Goal: Information Seeking & Learning: Learn about a topic

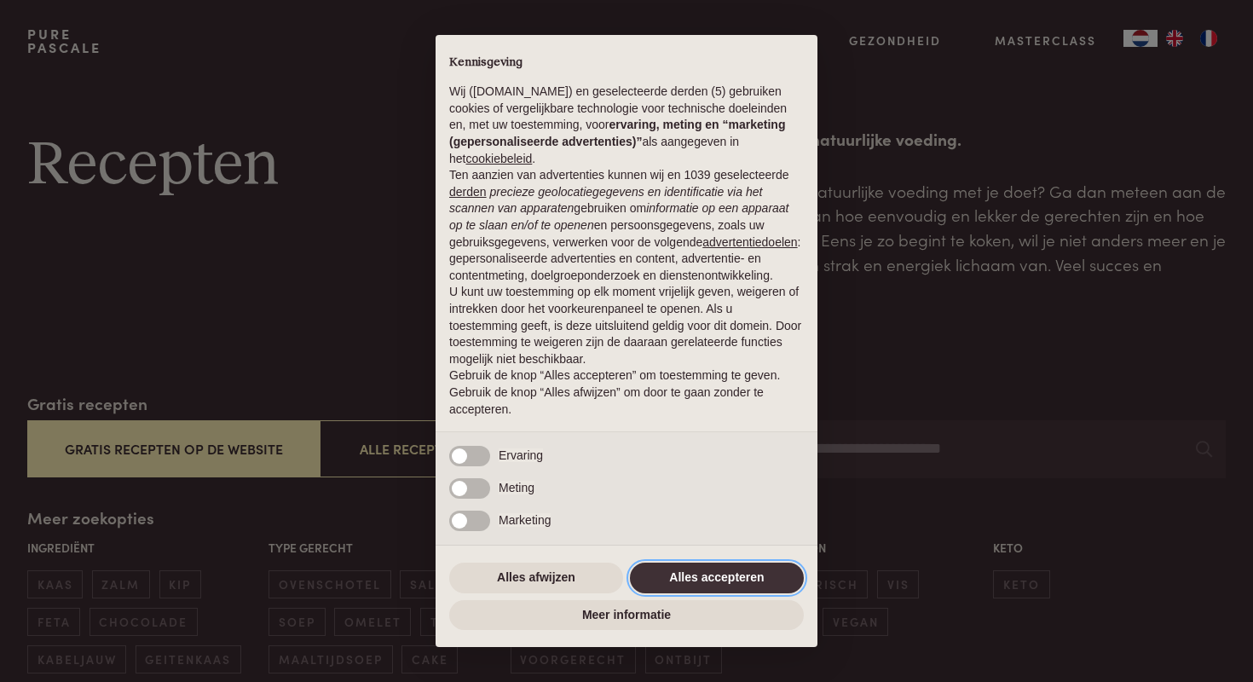
click at [692, 577] on button "Alles accepteren" at bounding box center [717, 578] width 174 height 31
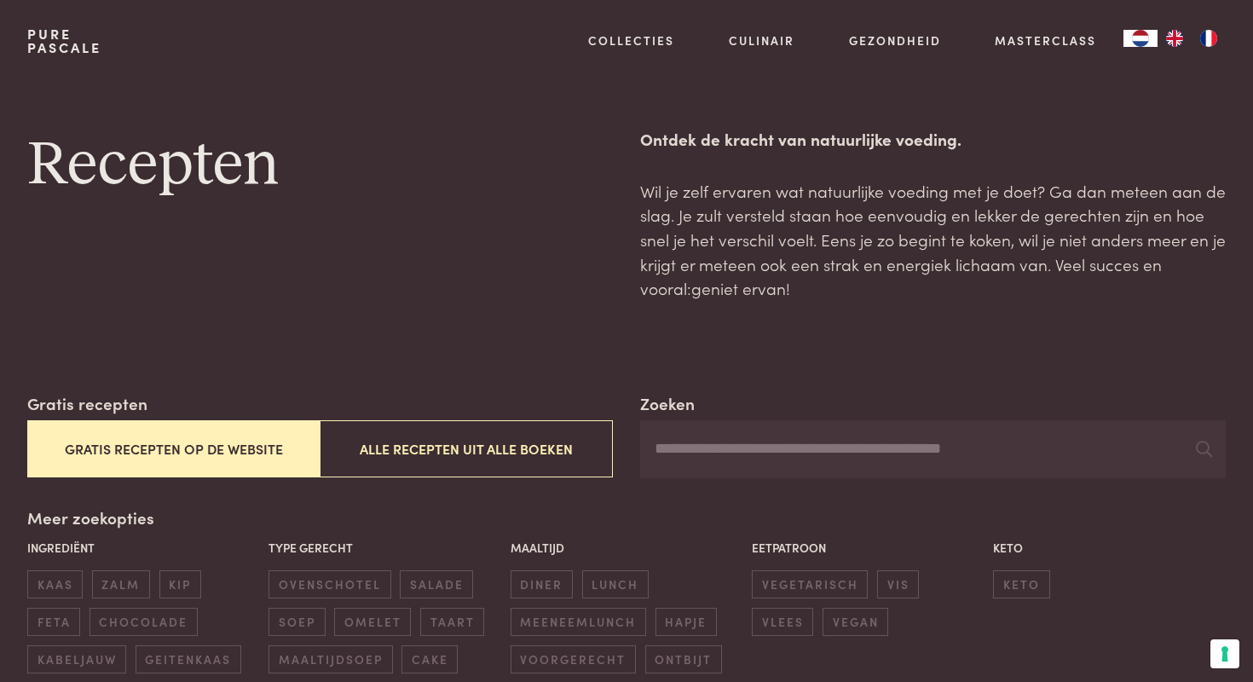
click at [239, 441] on button "Gratis recepten op de website" at bounding box center [173, 448] width 293 height 57
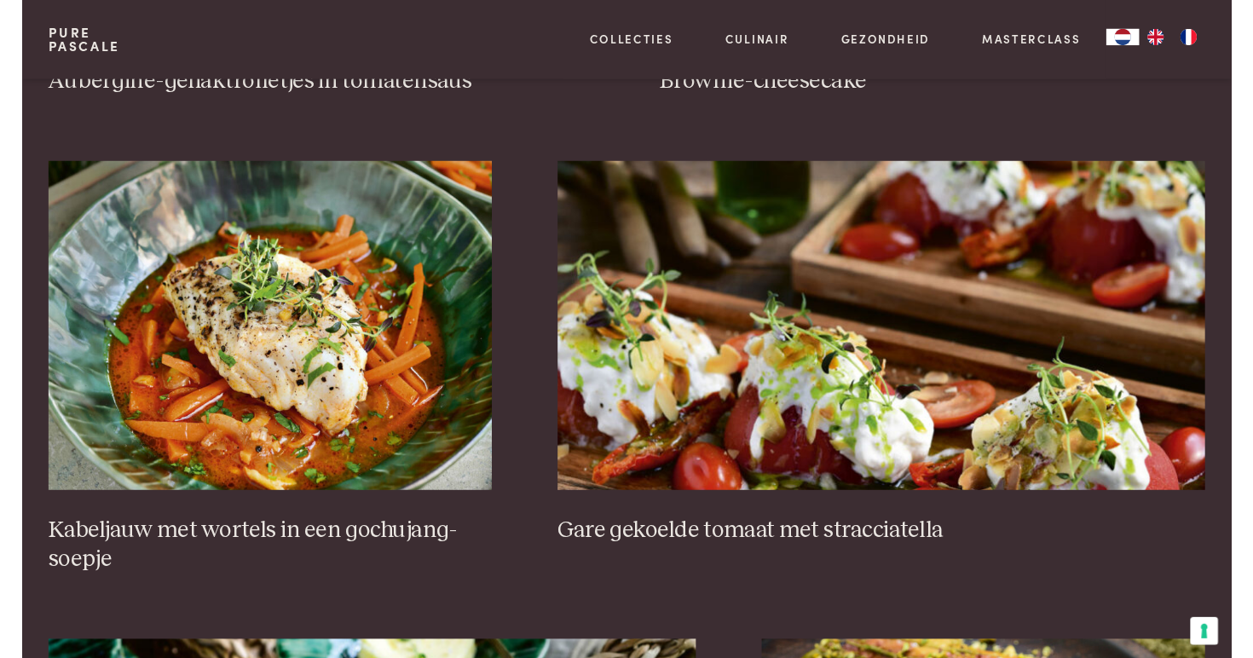
scroll to position [1131, 0]
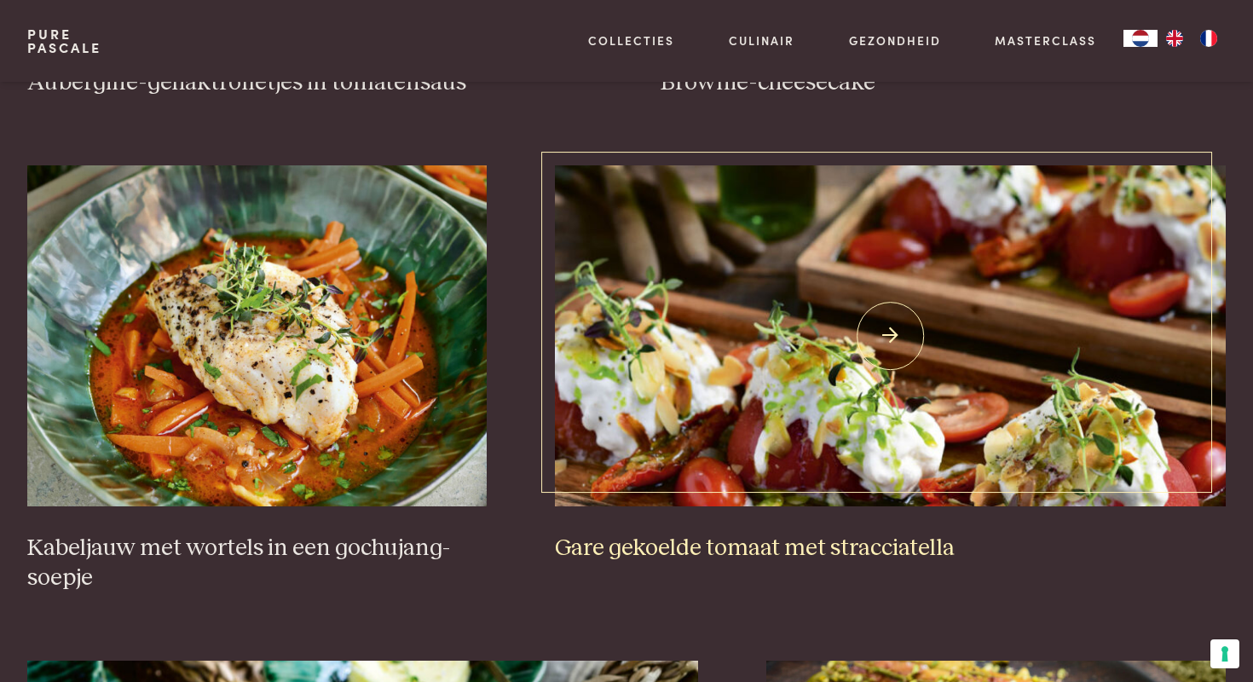
click at [684, 324] on img at bounding box center [890, 335] width 671 height 341
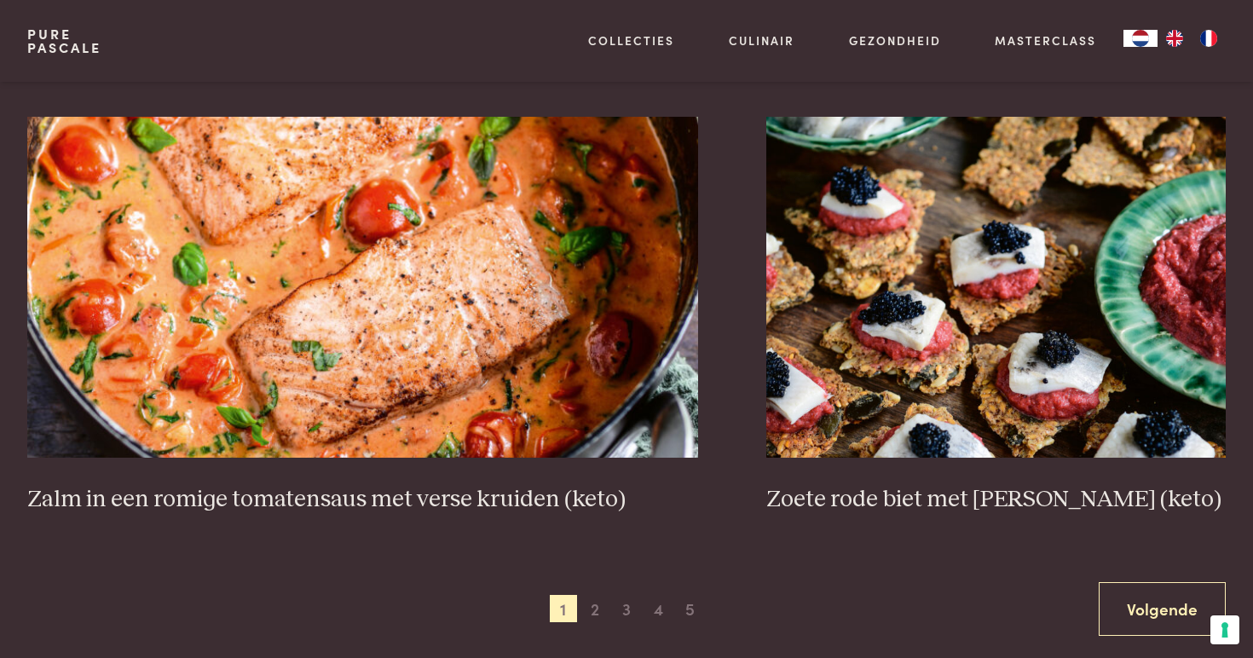
scroll to position [3074, 0]
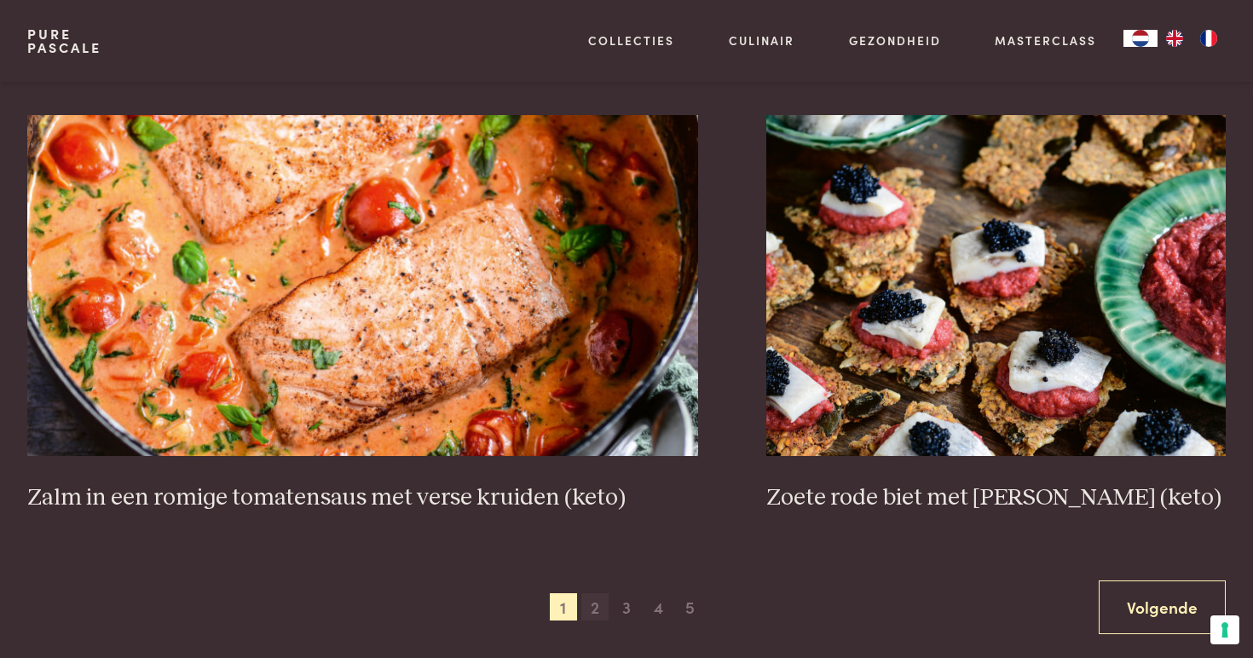
click at [596, 597] on span "2" at bounding box center [595, 606] width 27 height 27
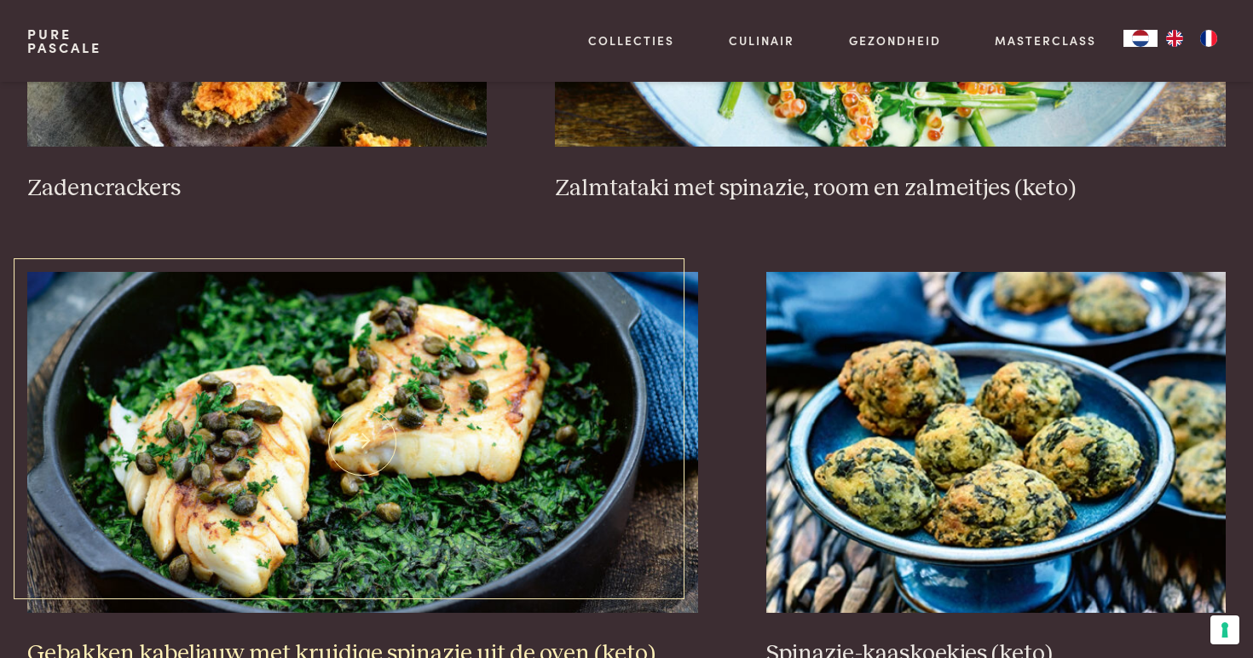
scroll to position [2947, 0]
click at [540, 501] on img at bounding box center [362, 442] width 671 height 341
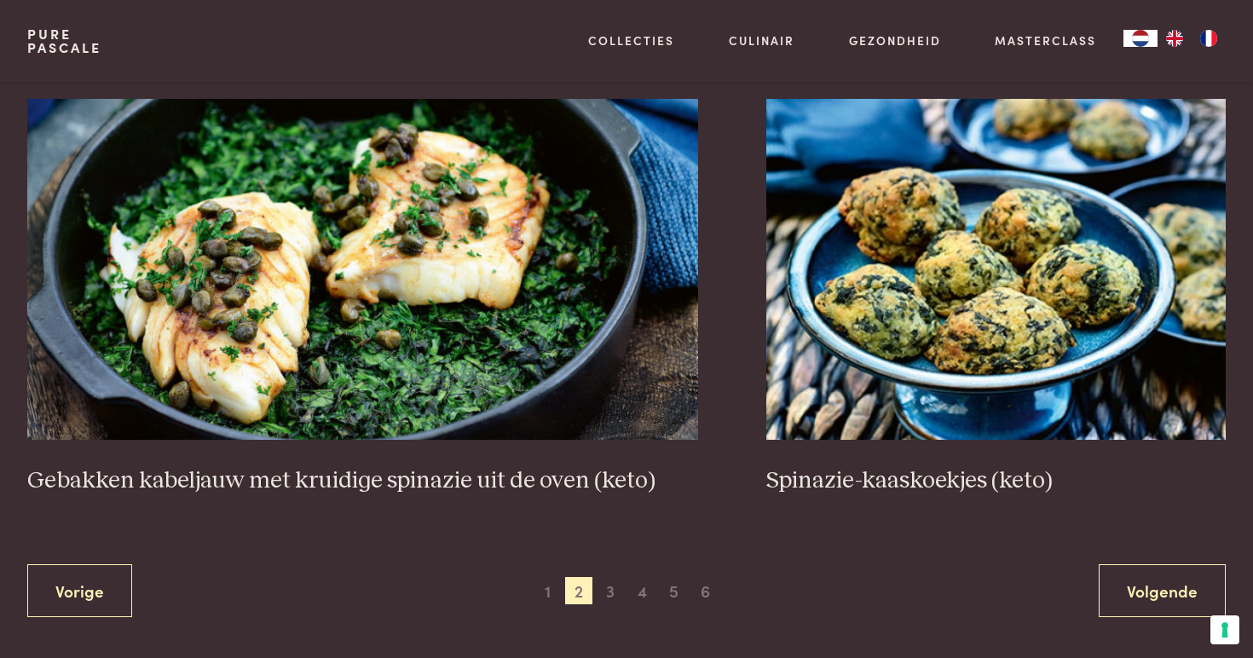
scroll to position [3284, 0]
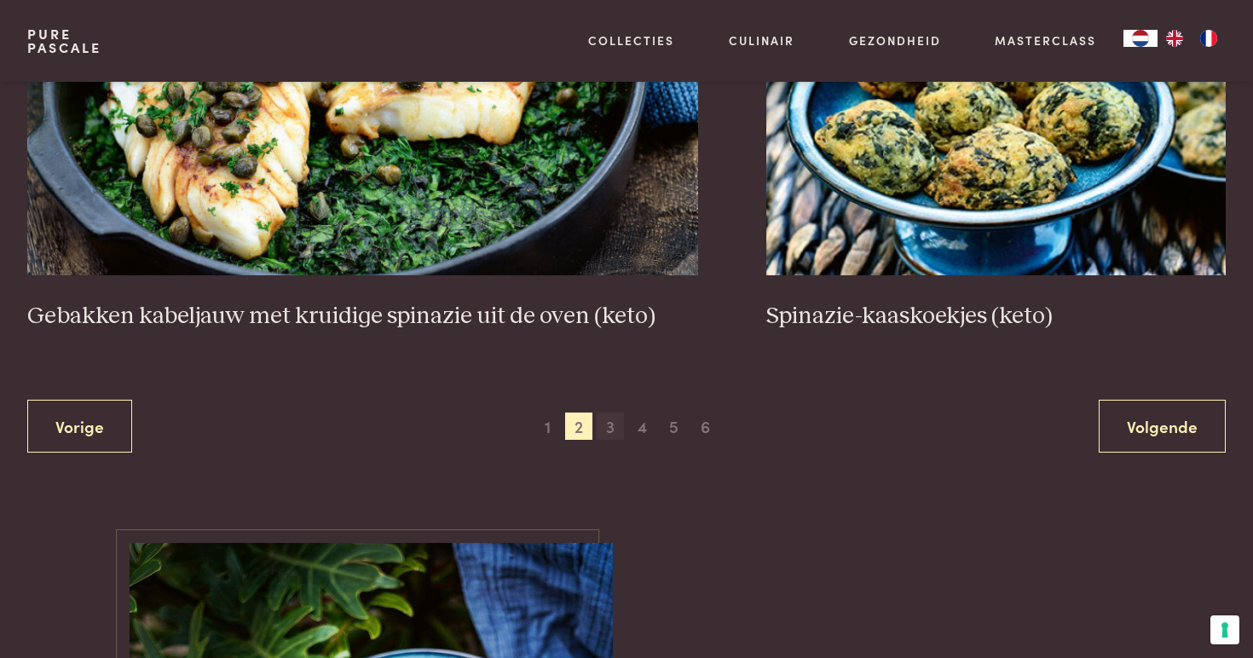
click at [609, 413] on span "3" at bounding box center [610, 426] width 27 height 27
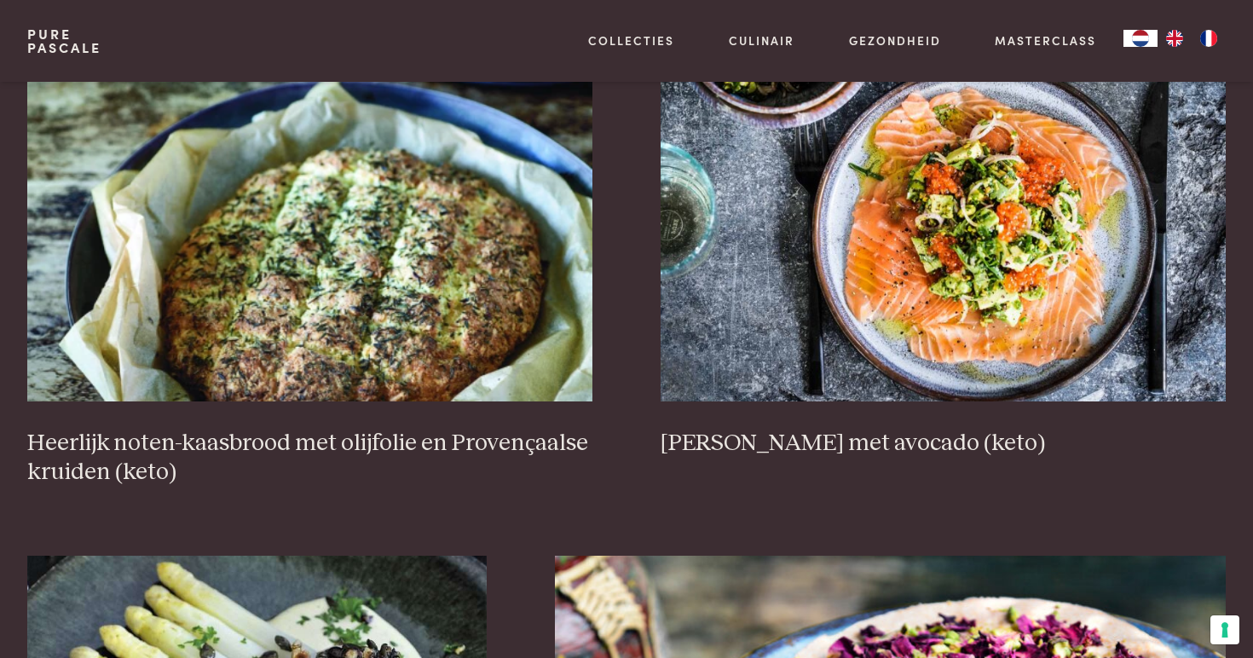
scroll to position [773, 0]
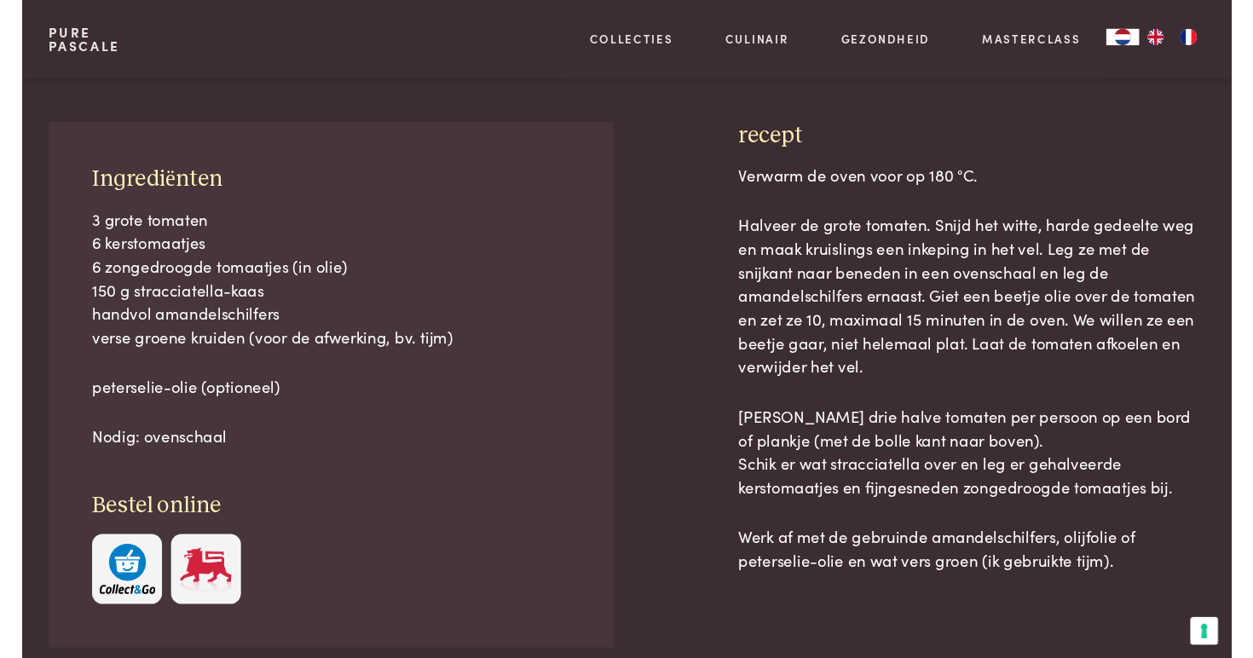
scroll to position [703, 0]
